Goal: Information Seeking & Learning: Learn about a topic

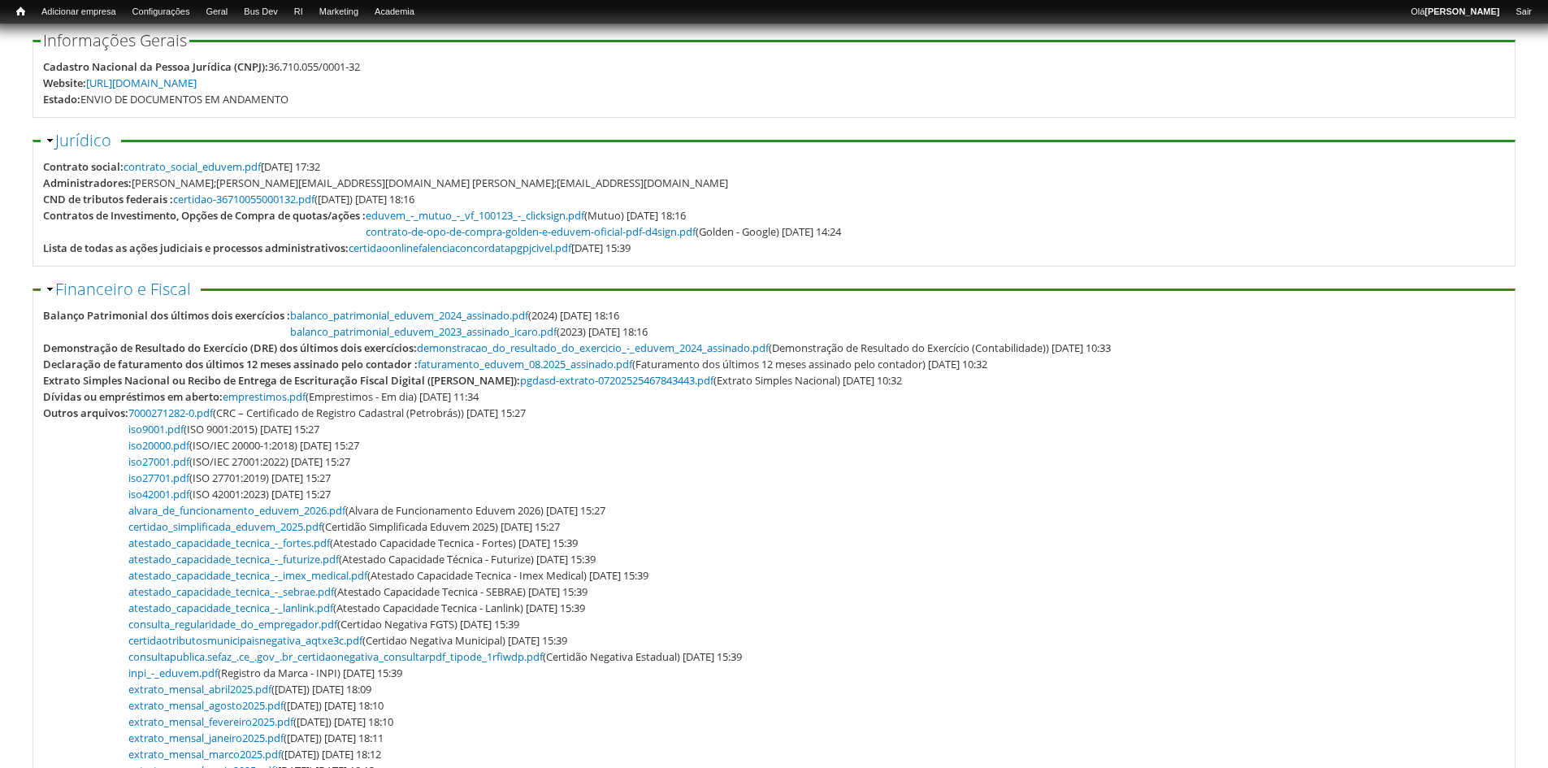
scroll to position [81, 0]
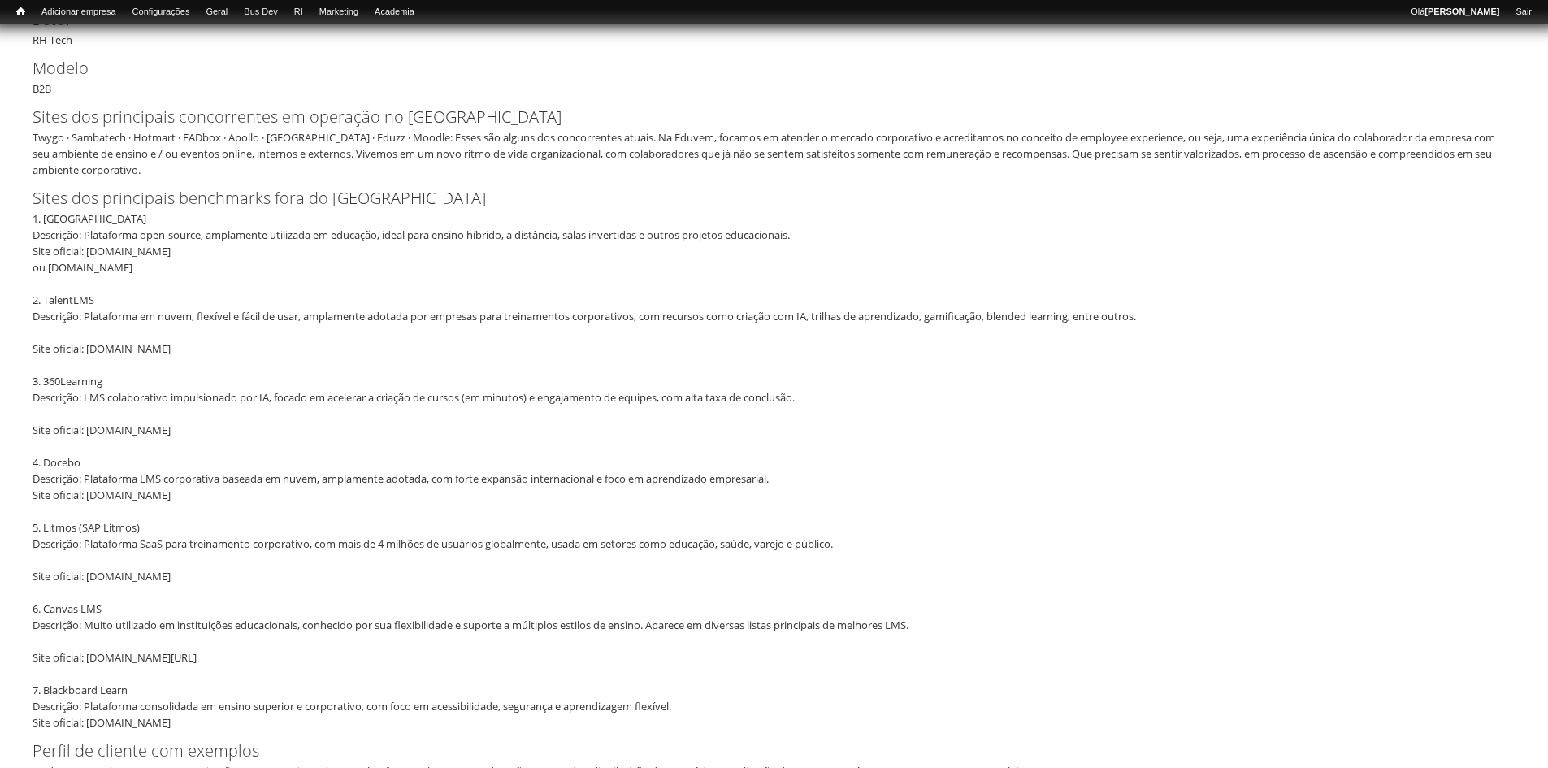
scroll to position [650, 0]
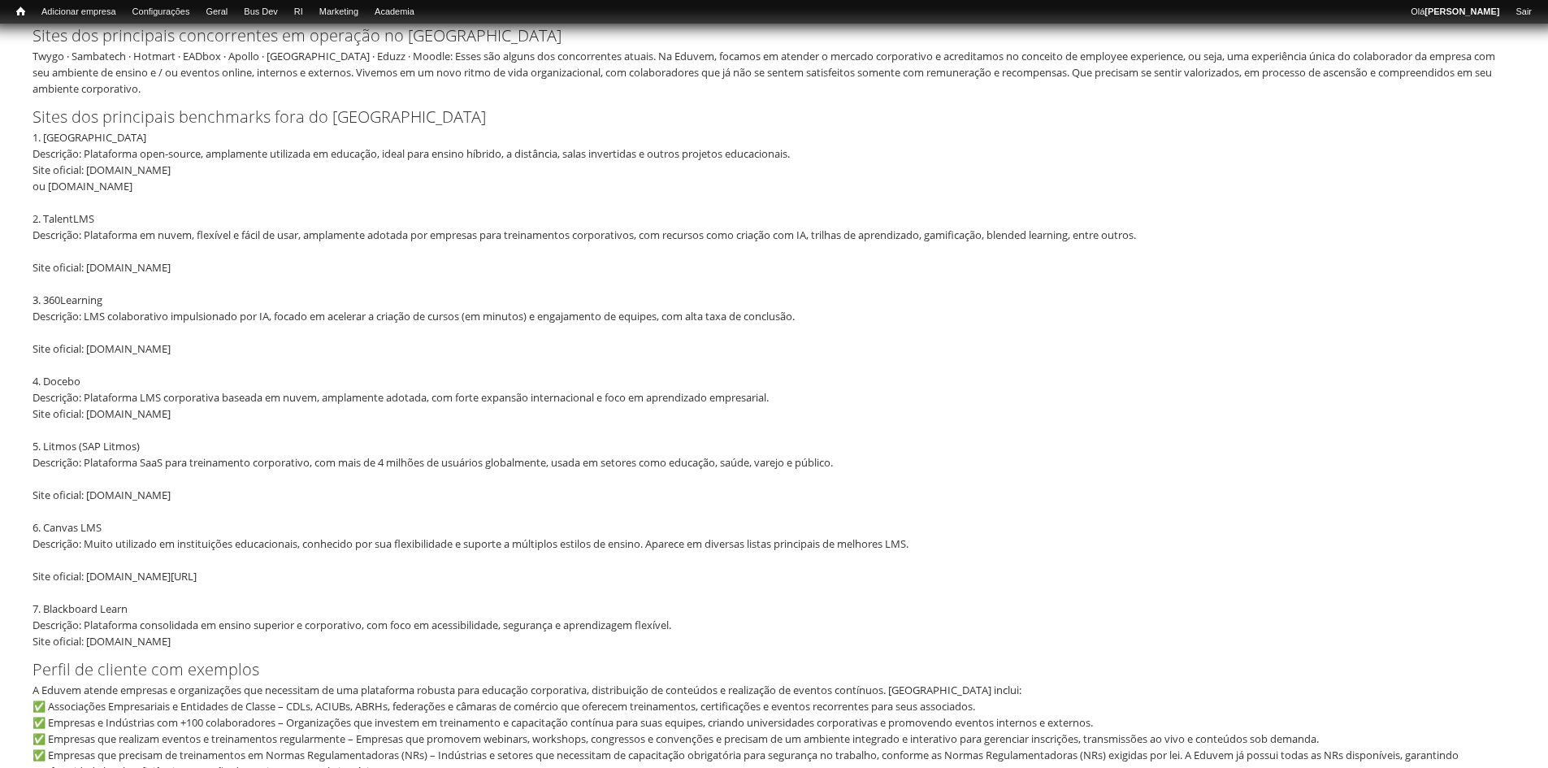
drag, startPoint x: 31, startPoint y: 137, endPoint x: 177, endPoint y: 640, distance: 523.9
copy div "1. Moodle Descrição: Plataforma open-source, amplamente utilizada em educação, …"
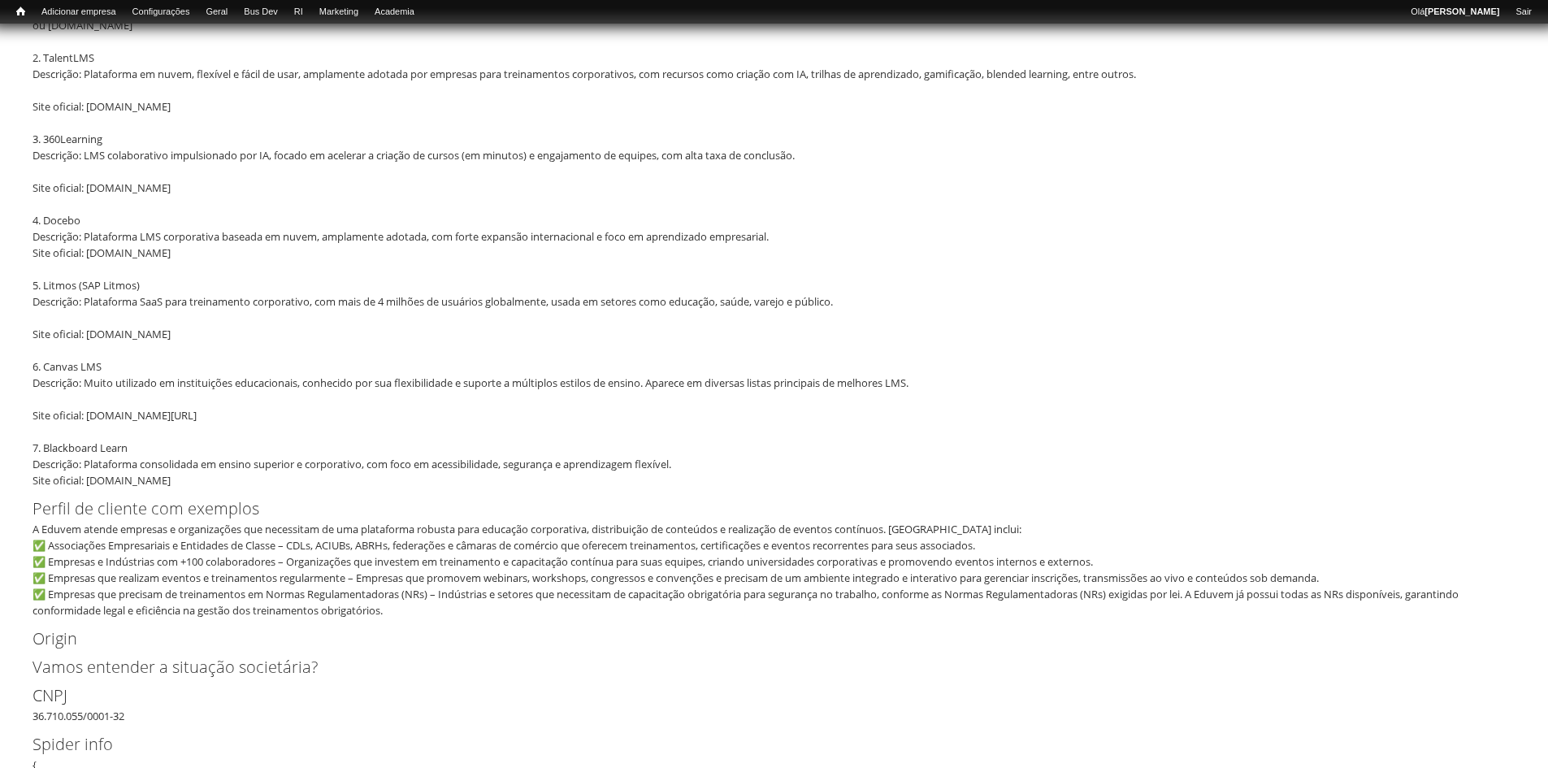
scroll to position [813, 0]
click at [274, 387] on div "1. Moodle Descrição: Plataforma open-source, amplamente utilizada em educação, …" at bounding box center [769, 227] width 1473 height 520
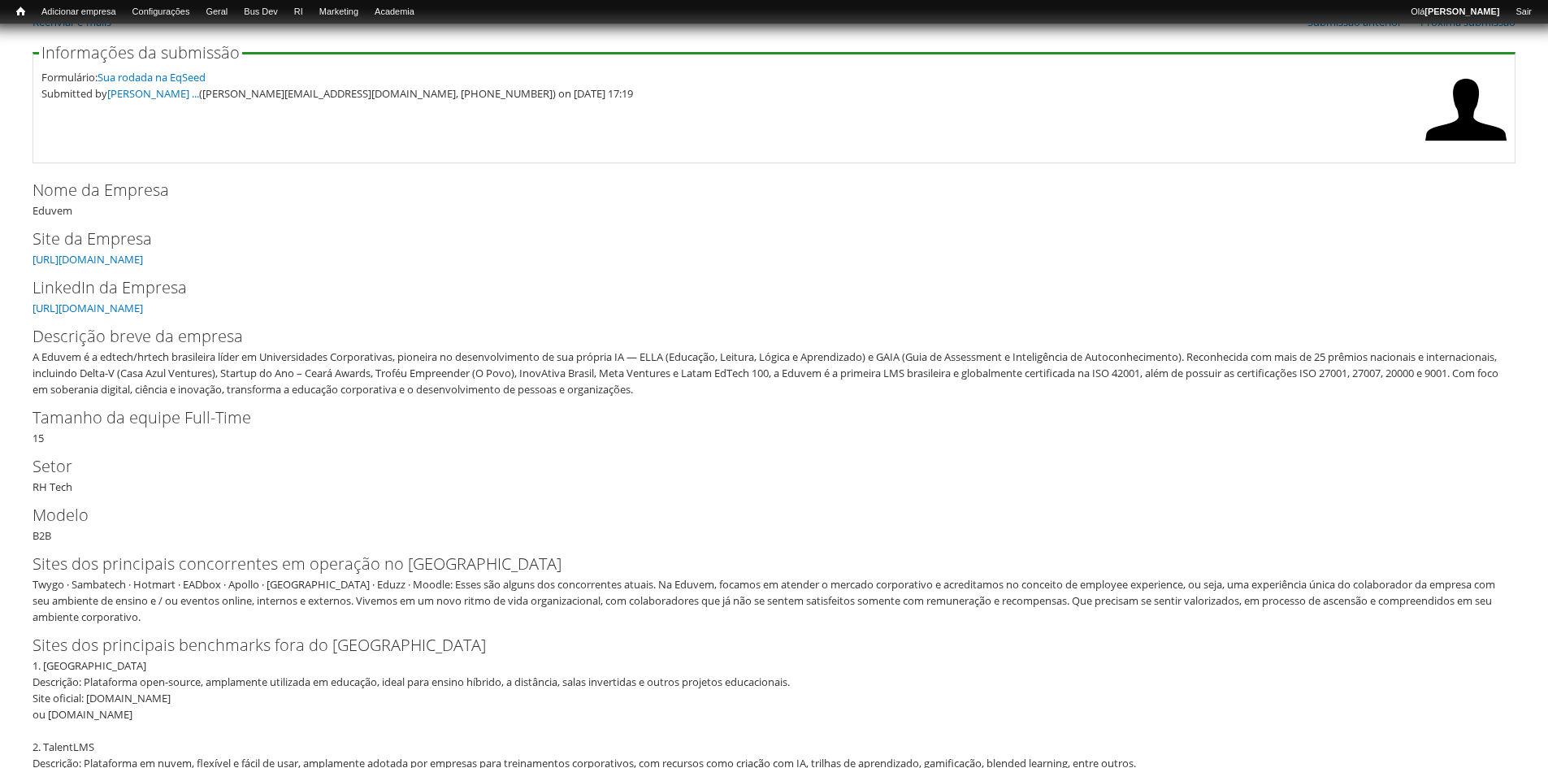
scroll to position [81, 0]
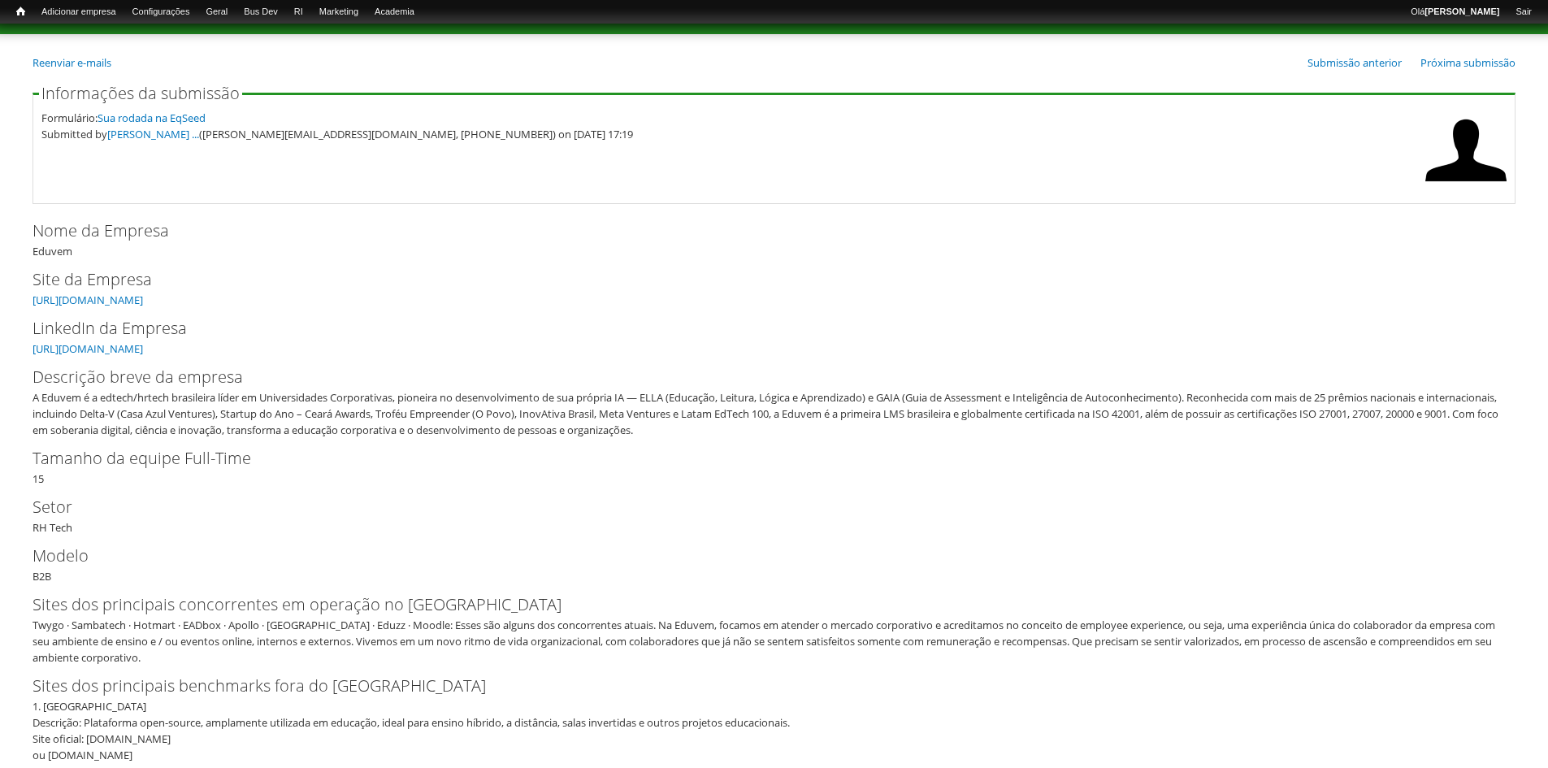
click at [384, 471] on div "Tamanho da equipe Full-Time 15" at bounding box center [774, 466] width 1483 height 41
click at [648, 397] on div "A Eduvem é a edtech/hrtech brasileira líder em Universidades Corporativas, pion…" at bounding box center [769, 413] width 1473 height 49
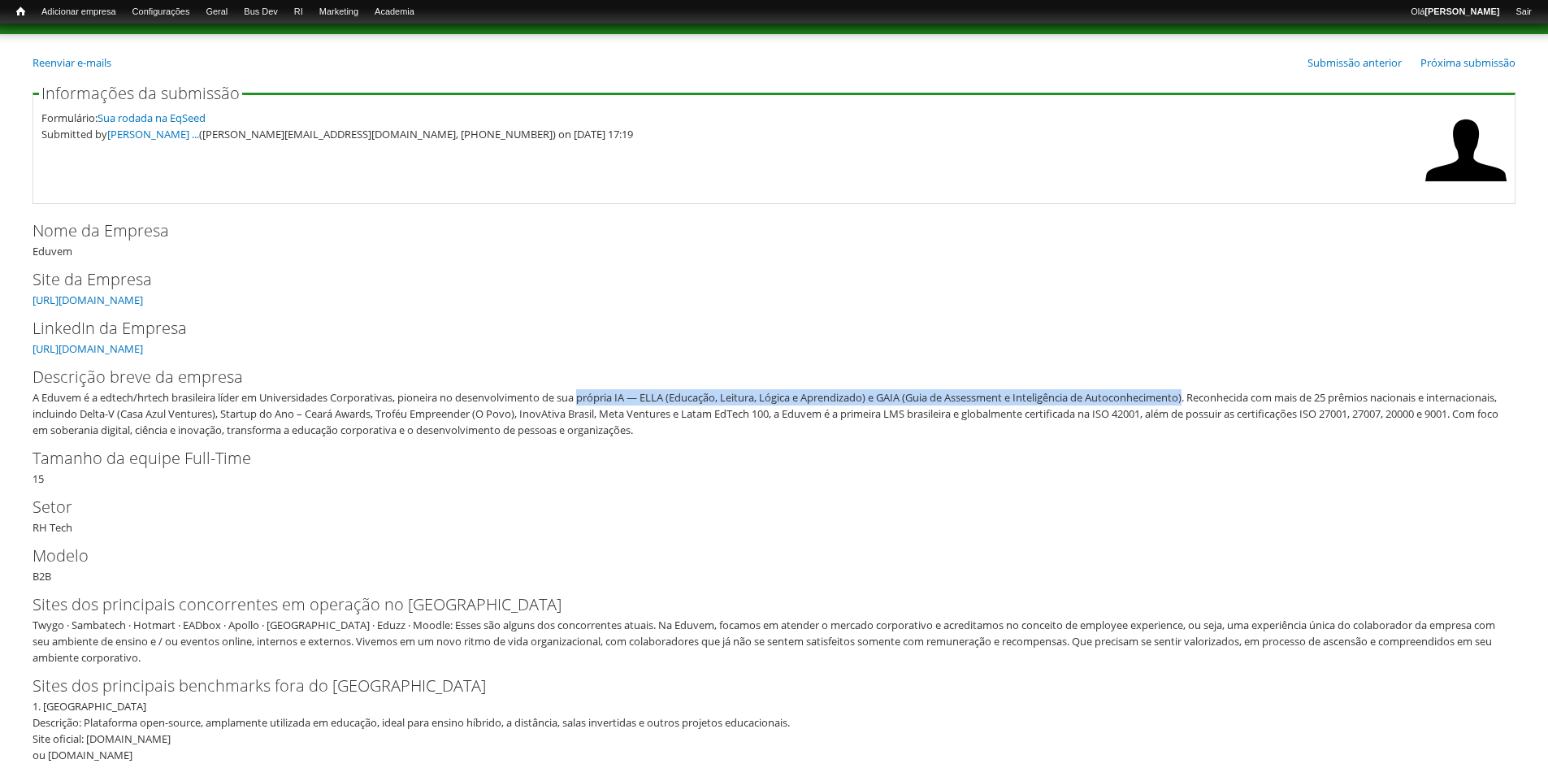
drag, startPoint x: 589, startPoint y: 402, endPoint x: 1208, endPoint y: 392, distance: 618.6
click at [1208, 392] on div "A Eduvem é a edtech/hrtech brasileira líder em Universidades Corporativas, pion…" at bounding box center [769, 413] width 1473 height 49
copy div "própria IA — ELLA (Educação, Leitura, Lógica e Aprendizado) e GAIA (Guia de Ass…"
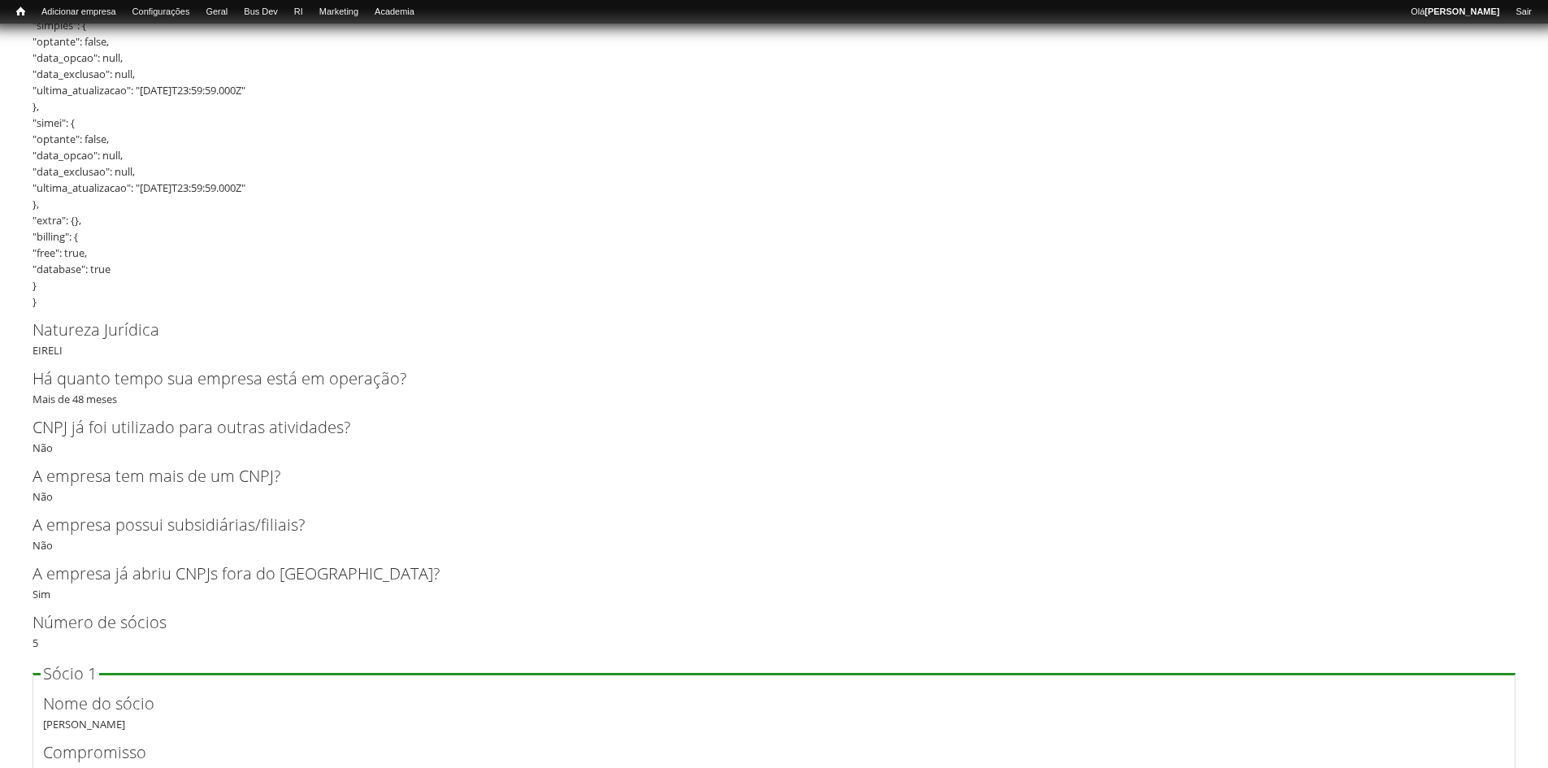
scroll to position [3251, 0]
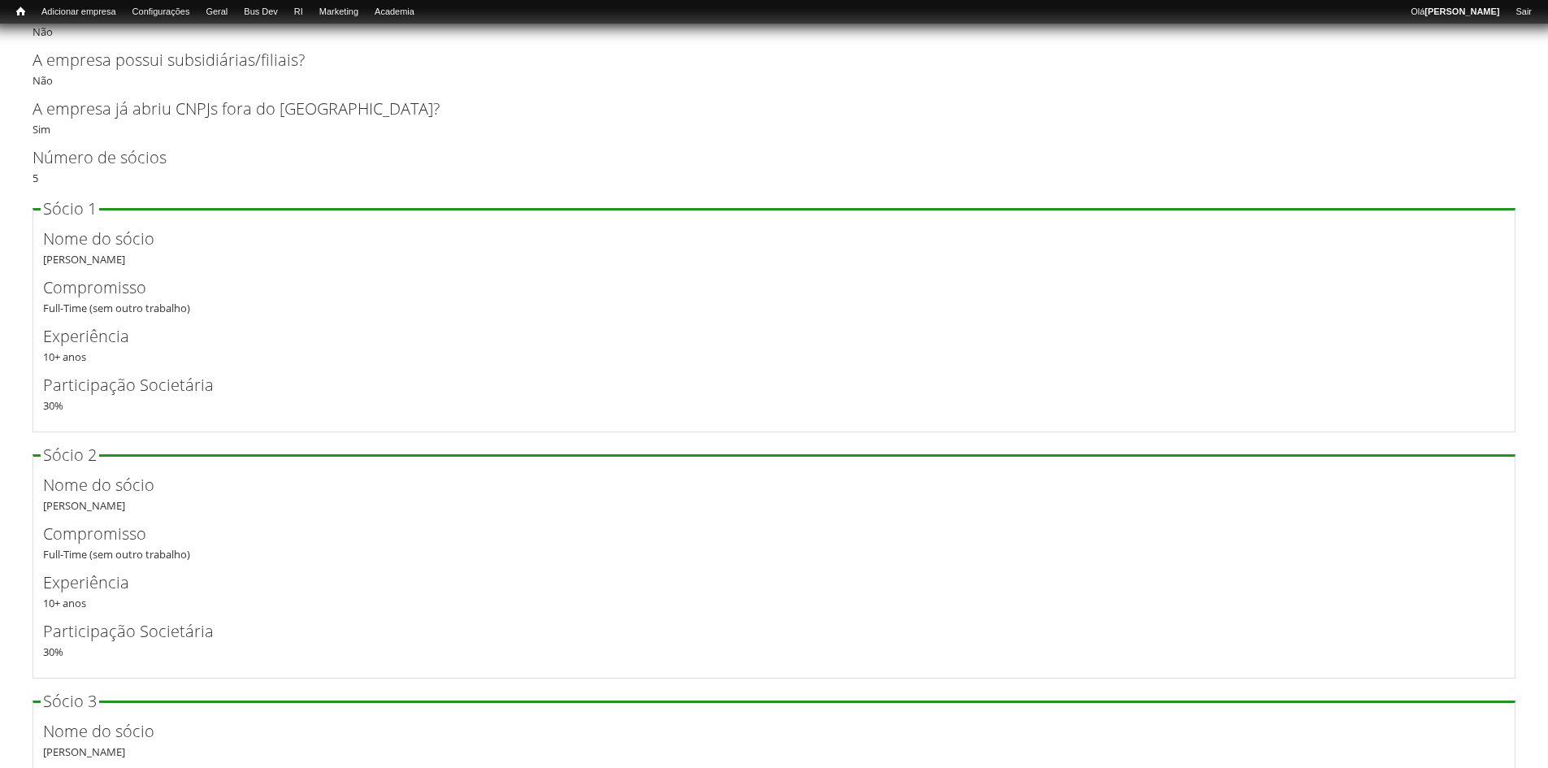
click at [66, 256] on div "Nome do sócio Vladimir Nunan" at bounding box center [774, 247] width 1462 height 41
copy div "Vladimir Nunan"
click at [55, 505] on div "Nome do sócio Thiago Jacinto" at bounding box center [774, 493] width 1462 height 41
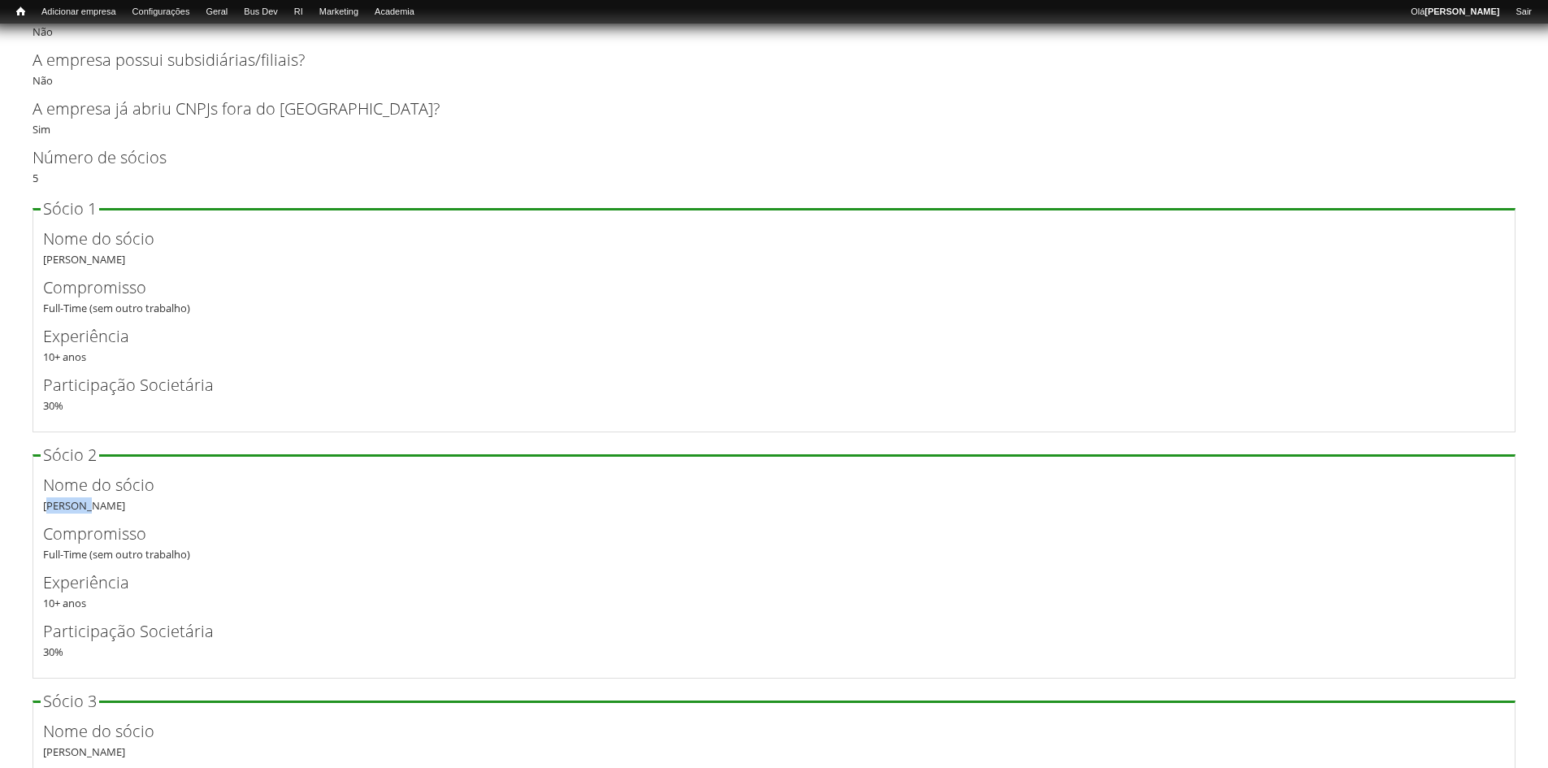
click at [56, 505] on div "Nome do sócio Thiago Jacinto" at bounding box center [774, 493] width 1462 height 41
copy div "Thiago Jacinto"
drag, startPoint x: 297, startPoint y: 466, endPoint x: 242, endPoint y: 462, distance: 54.5
click at [291, 465] on fieldset "Sócio 2 Nome do sócio Thiago Jacinto Compromisso Full-Time (sem outro trabalho)…" at bounding box center [774, 563] width 1483 height 232
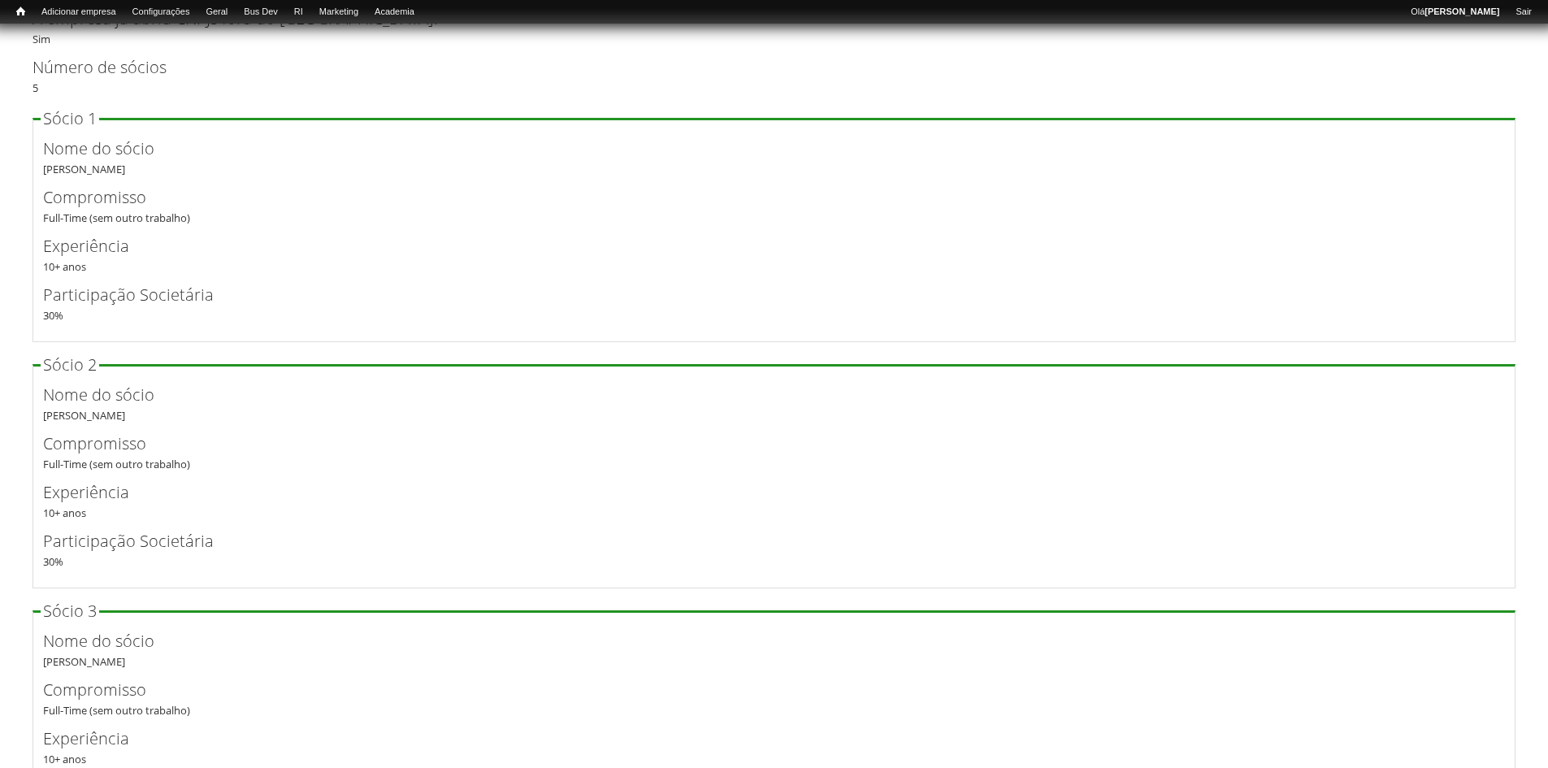
scroll to position [3413, 0]
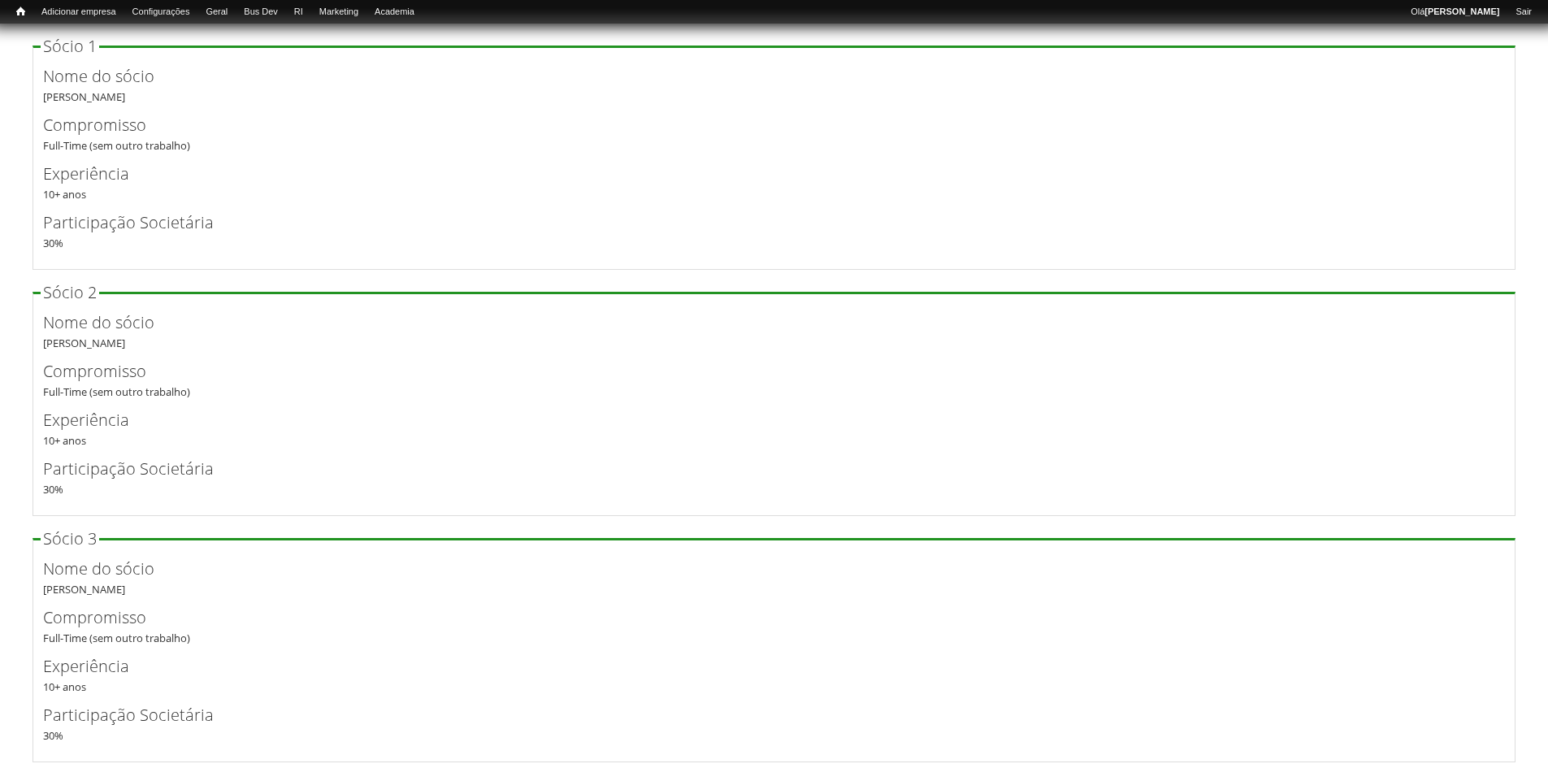
click at [63, 583] on div "Nome do sócio Tiago Faria" at bounding box center [774, 577] width 1462 height 41
copy div "Tiago Faria"
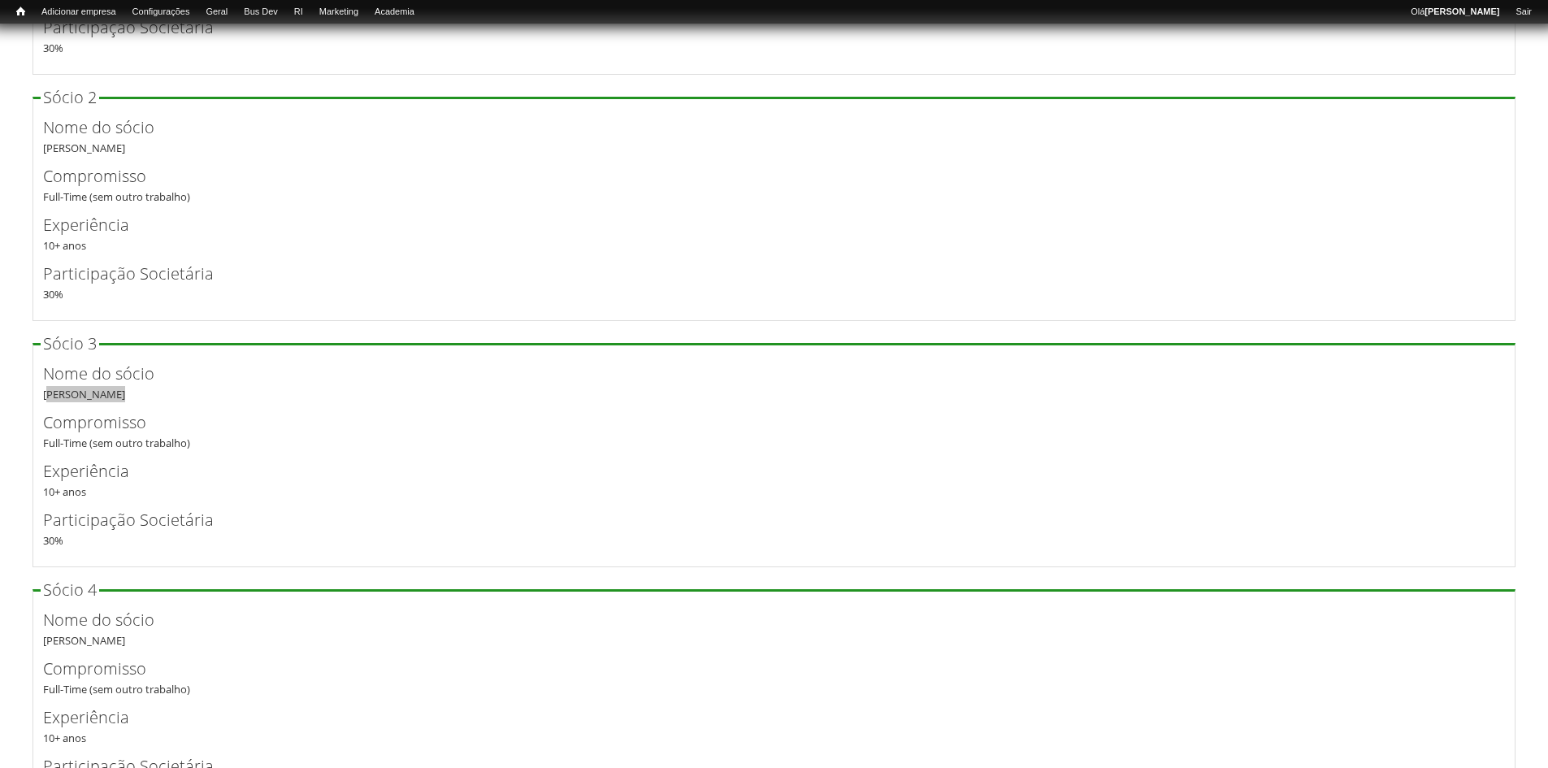
scroll to position [3738, 0]
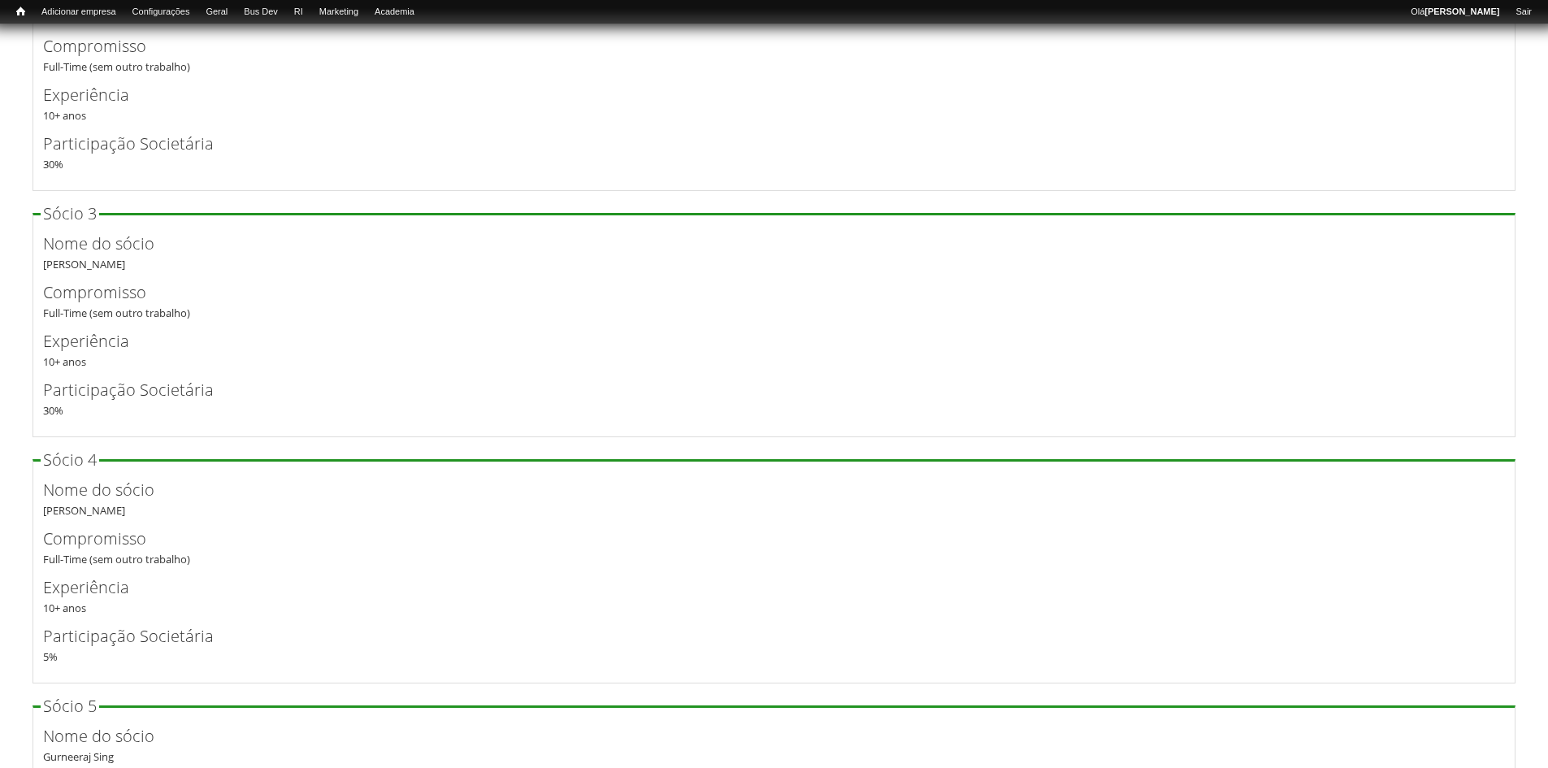
click at [67, 511] on div "Nome do sócio Abel Cerdeira" at bounding box center [774, 498] width 1462 height 41
copy div "Abel Cerdeira"
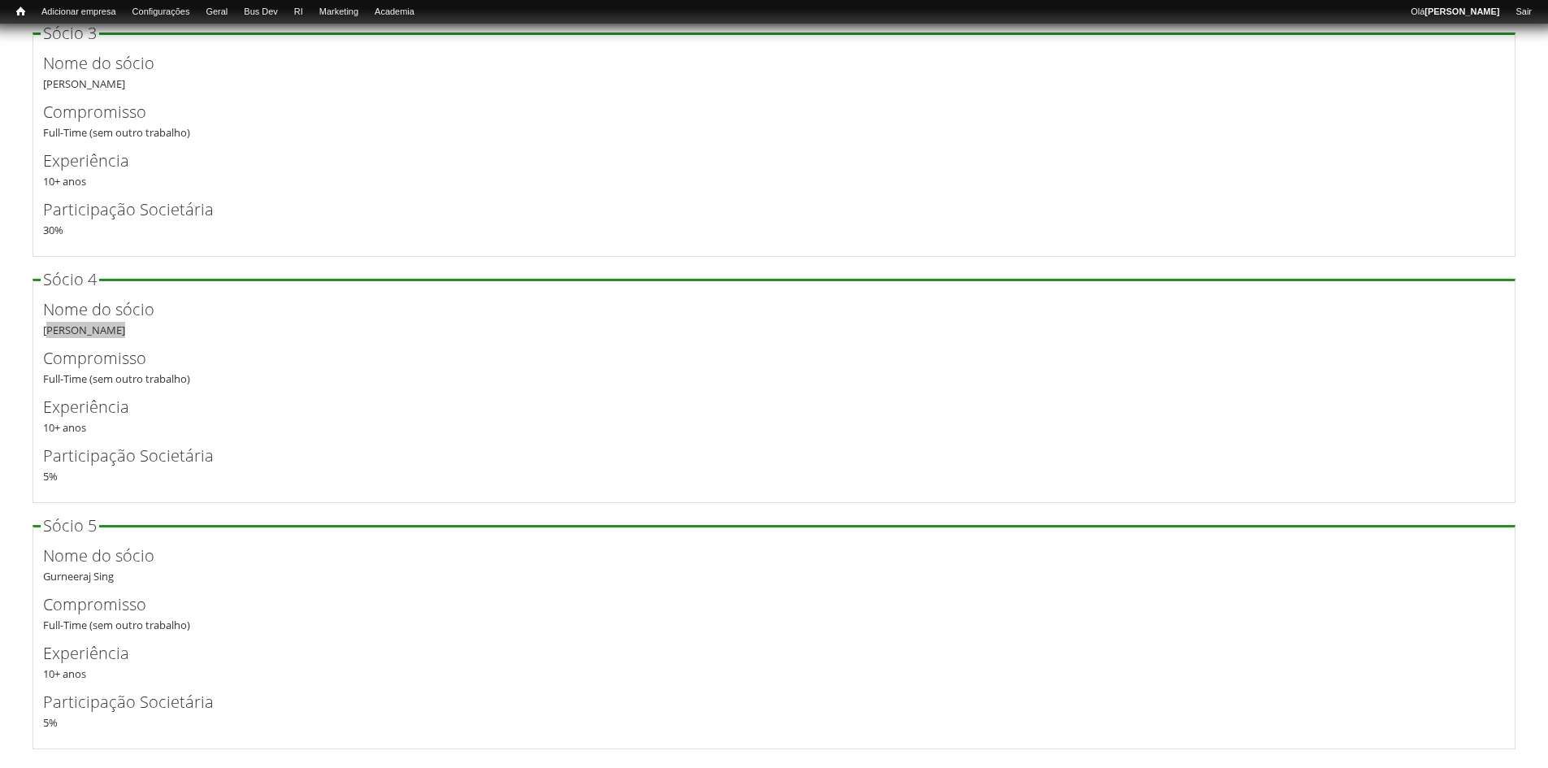
scroll to position [4063, 0]
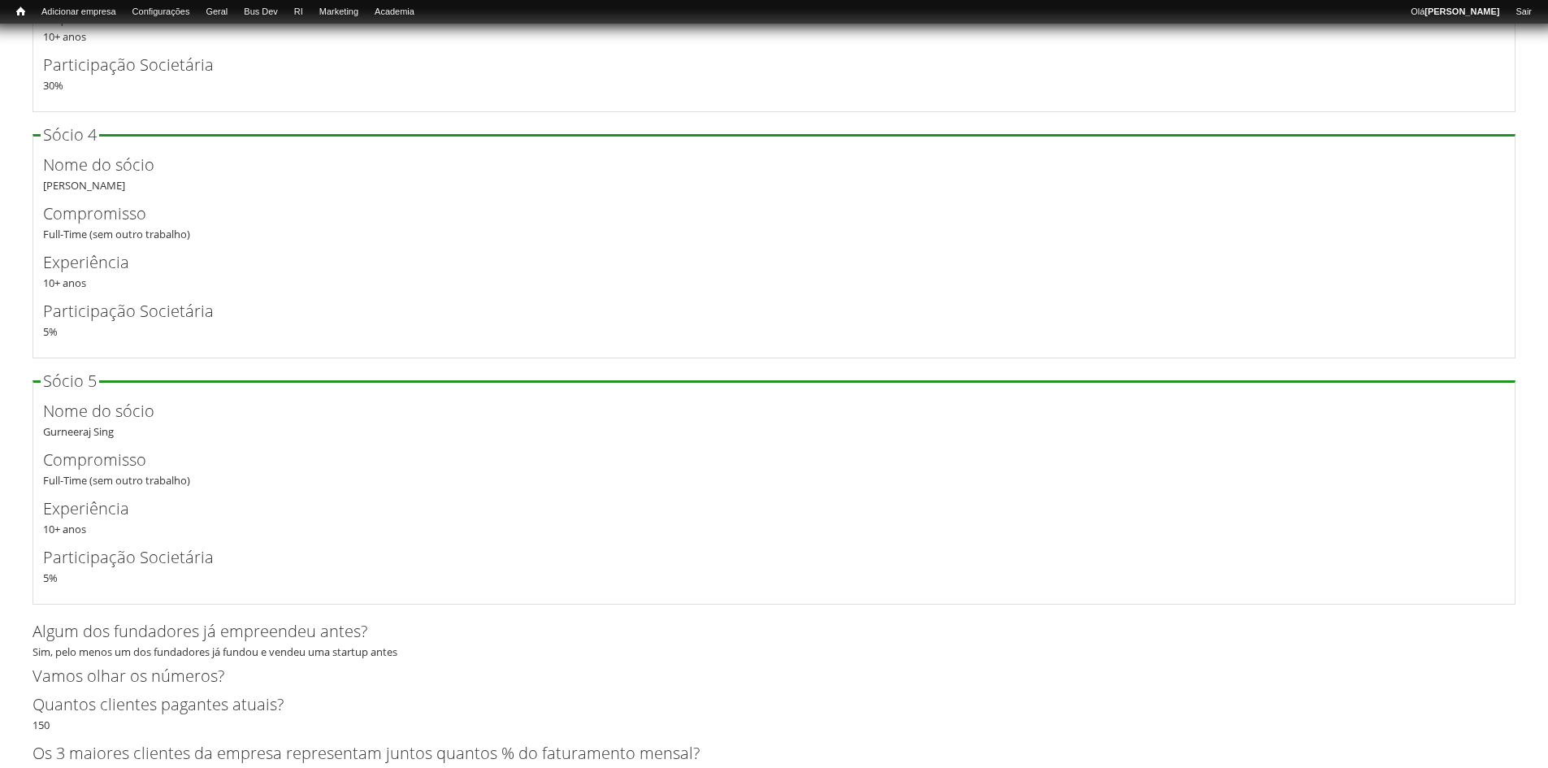
click at [59, 427] on div "Nome do sócio Gurneeraj Sing" at bounding box center [774, 419] width 1462 height 41
copy div "Gurneeraj Sing"
click at [1068, 351] on fieldset "Sócio 4 Nome do sócio Abel Cerdeira Compromisso Full-Time (sem outro trabalho) …" at bounding box center [774, 243] width 1483 height 232
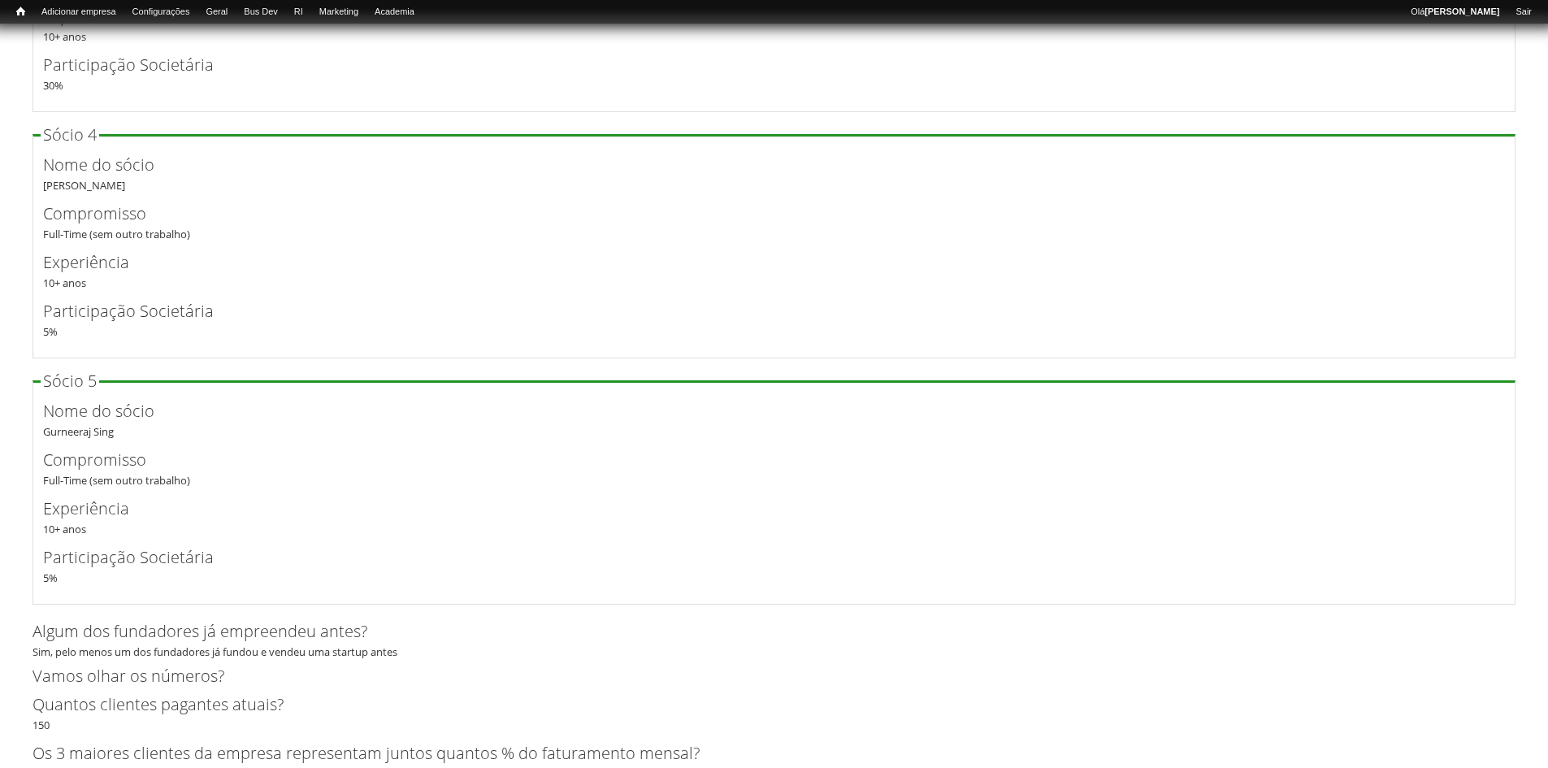
click at [405, 328] on div "Participação Societária 5 %" at bounding box center [774, 319] width 1462 height 41
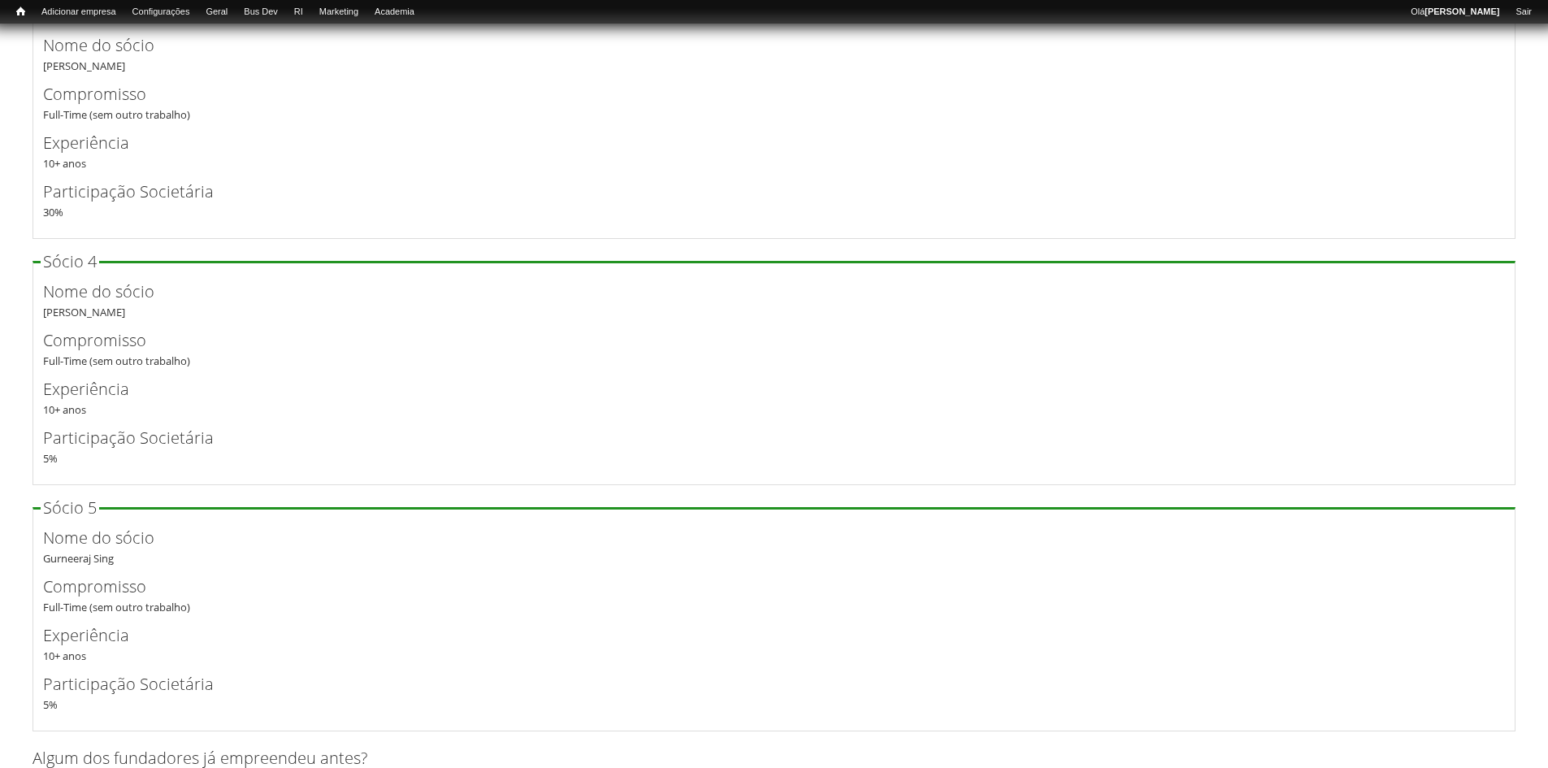
scroll to position [3938, 0]
click at [65, 381] on label "Experiência" at bounding box center [760, 388] width 1435 height 24
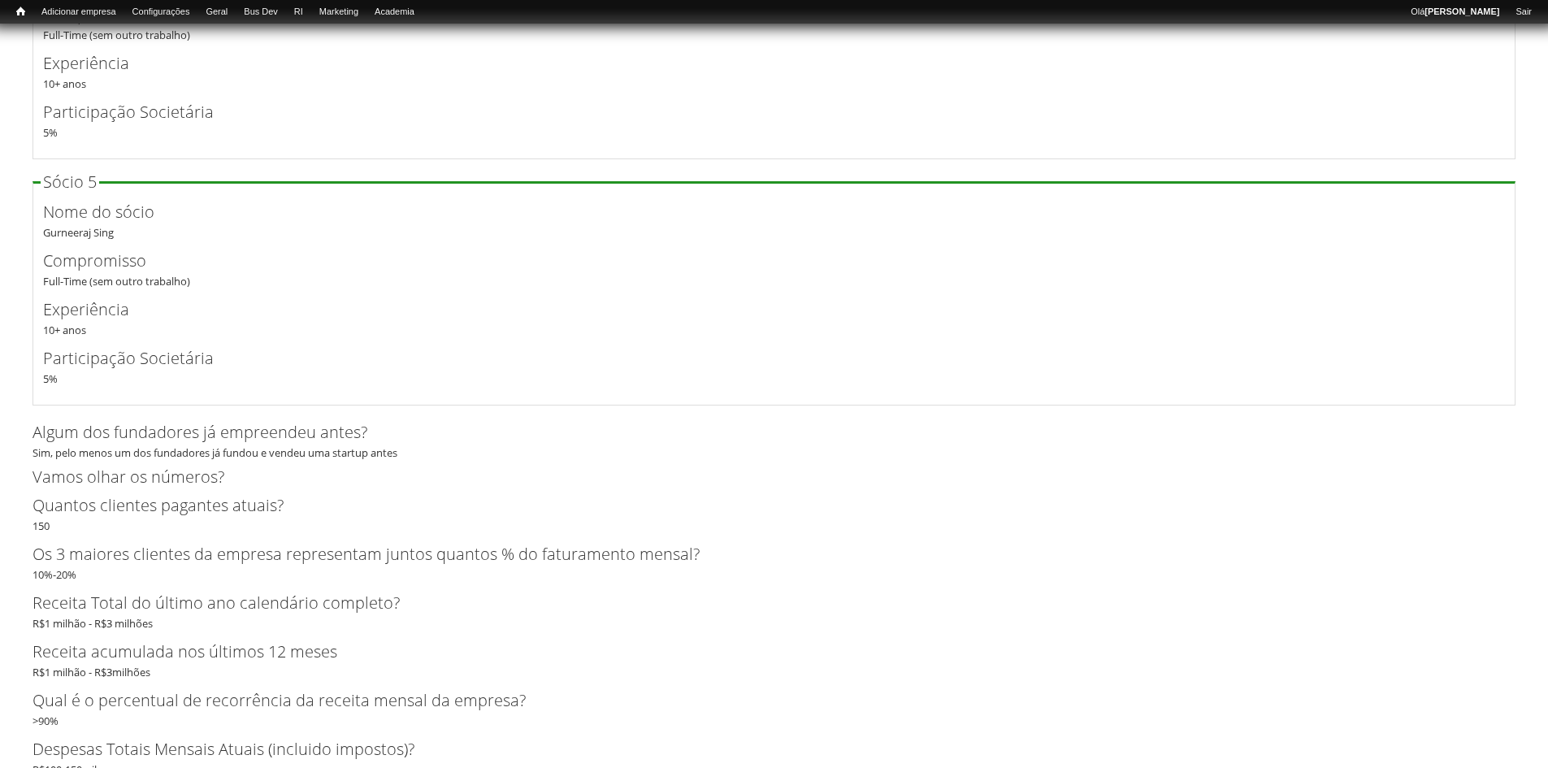
click at [70, 362] on label "Participação Societária" at bounding box center [760, 358] width 1435 height 24
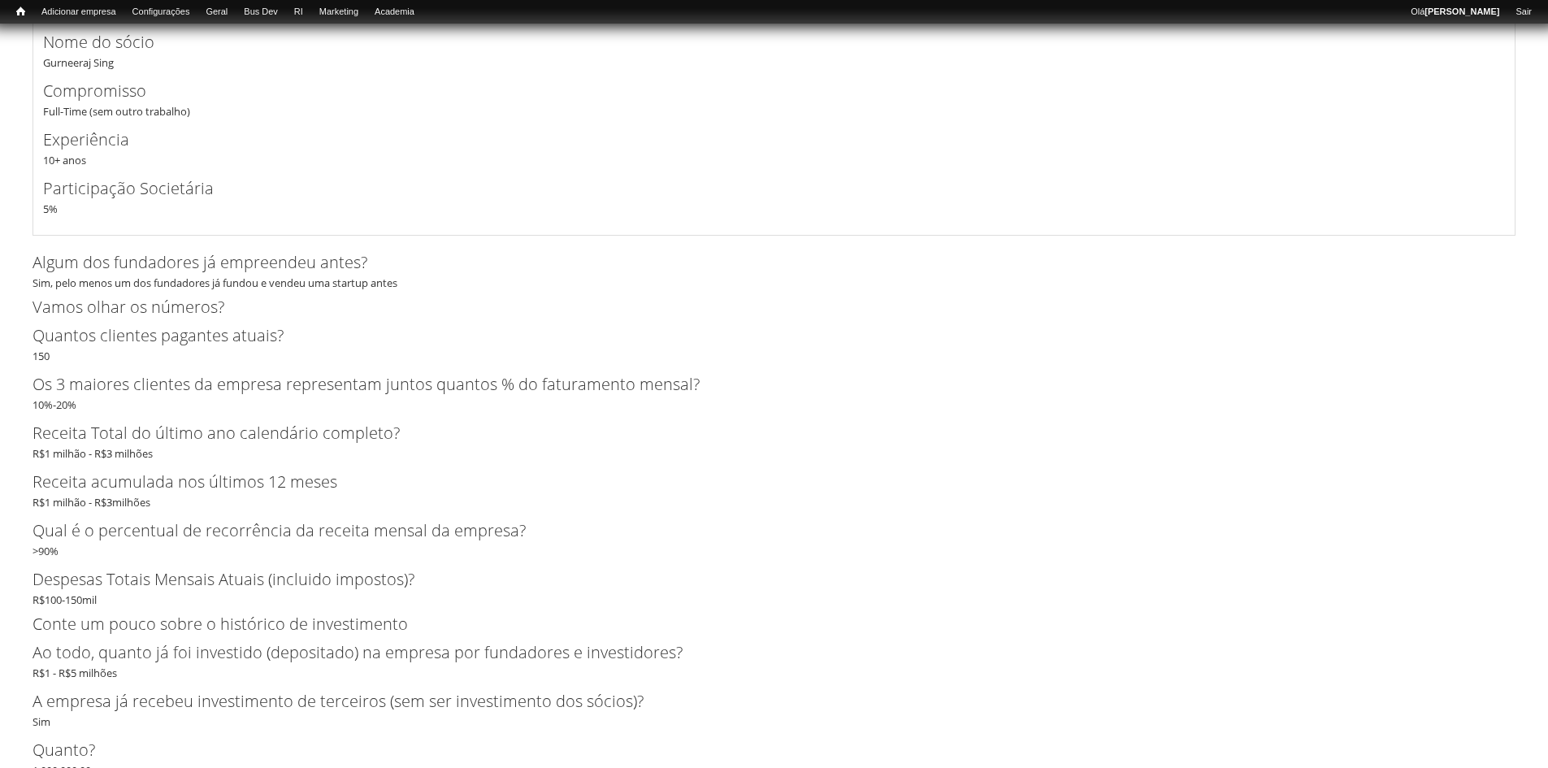
scroll to position [4435, 0]
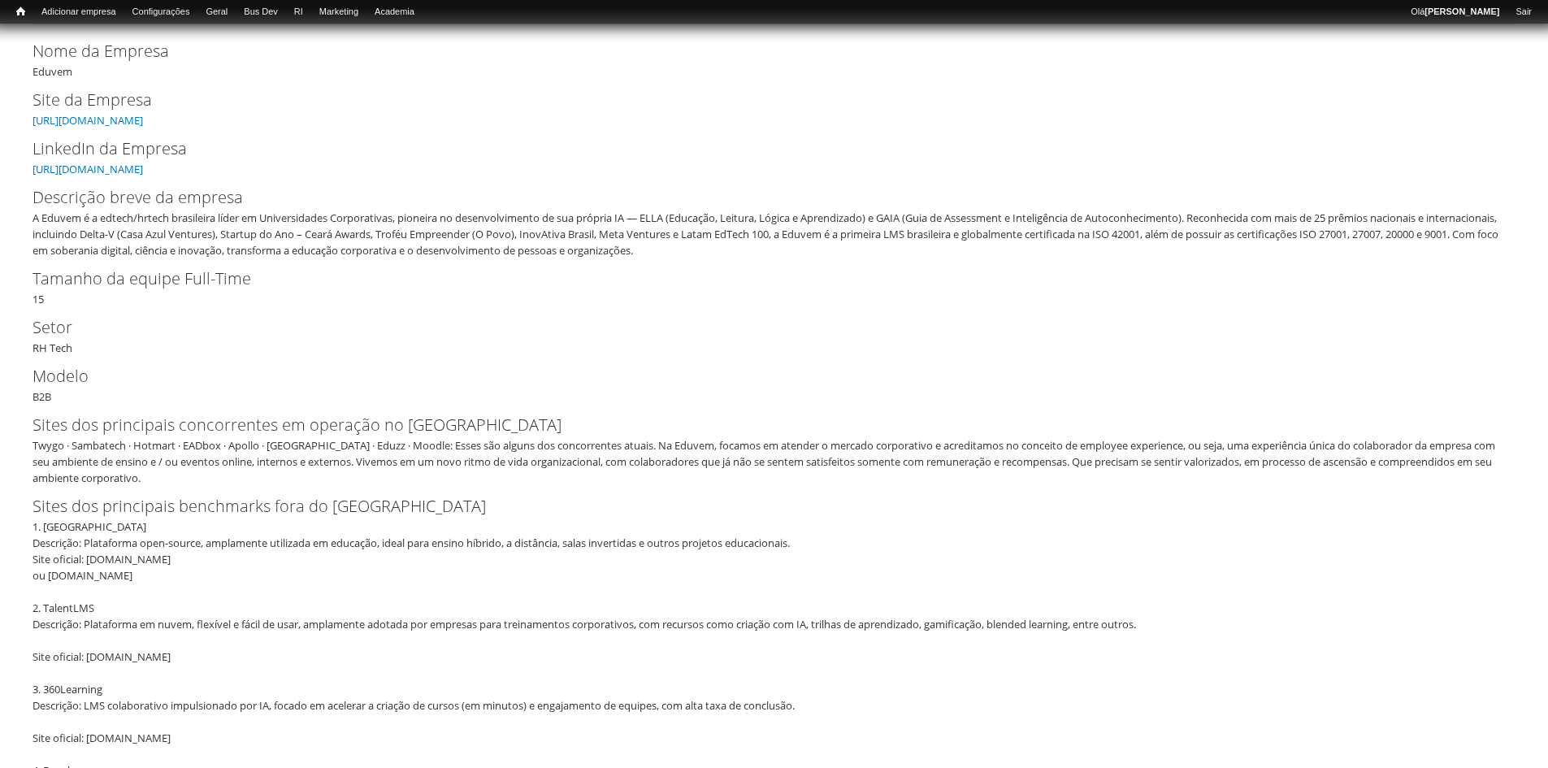
scroll to position [290, 0]
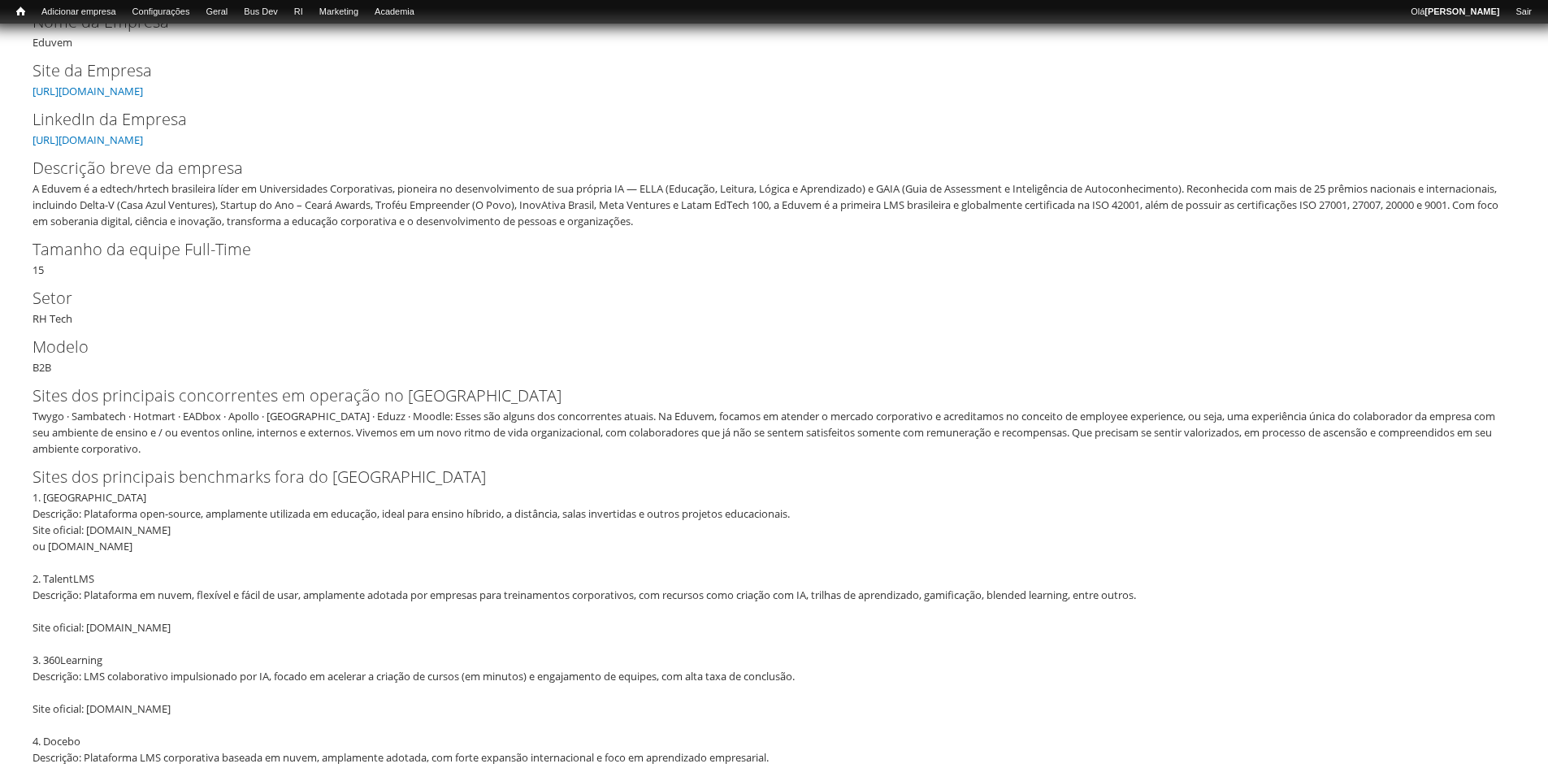
click at [823, 432] on div "Twygo · Sambatech · Hotmart · EADbox · Apollo · Udemy · Eduzz · Moodle: Esses s…" at bounding box center [769, 432] width 1473 height 49
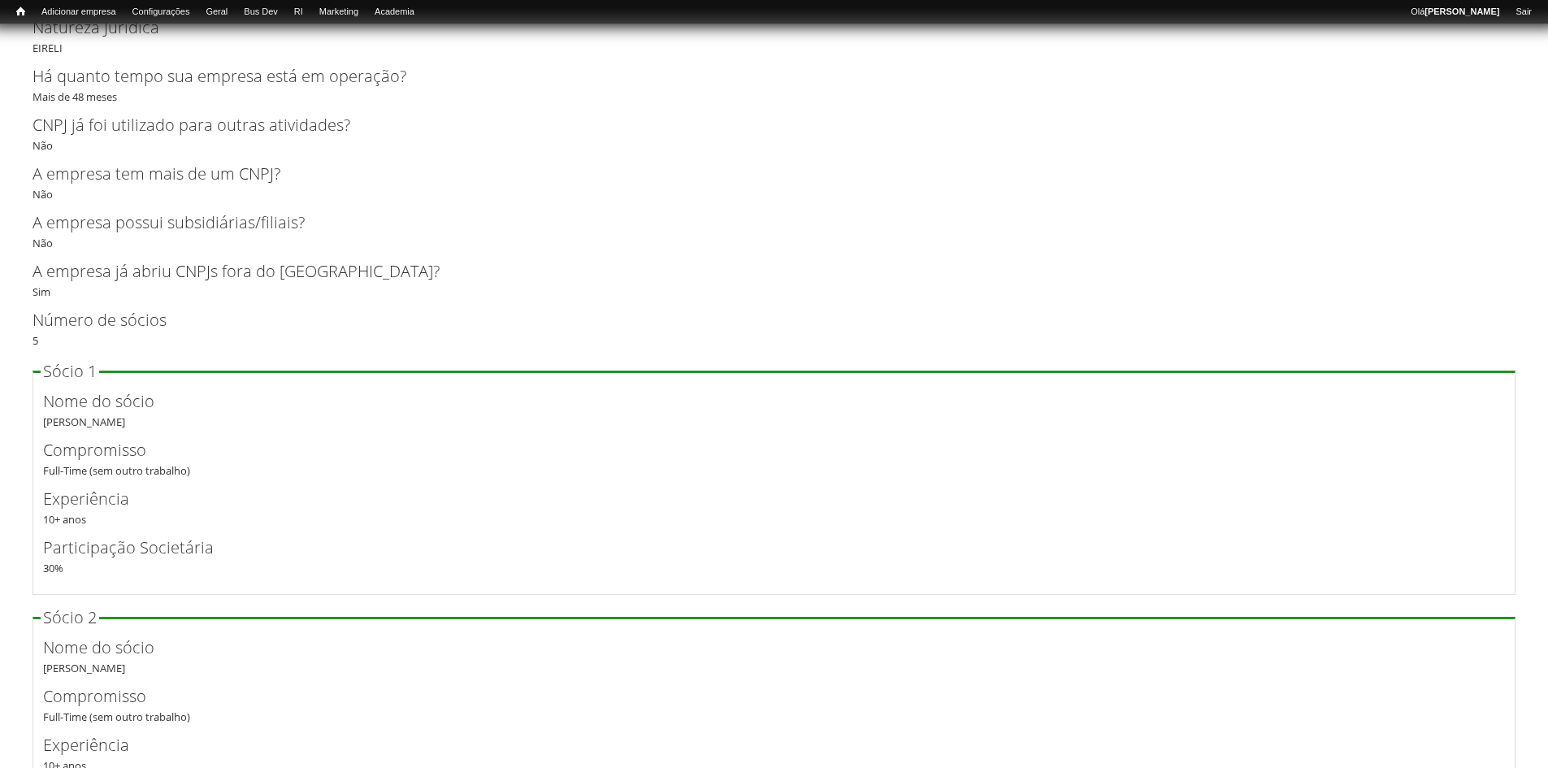
scroll to position [3135, 0]
